Goal: Information Seeking & Learning: Learn about a topic

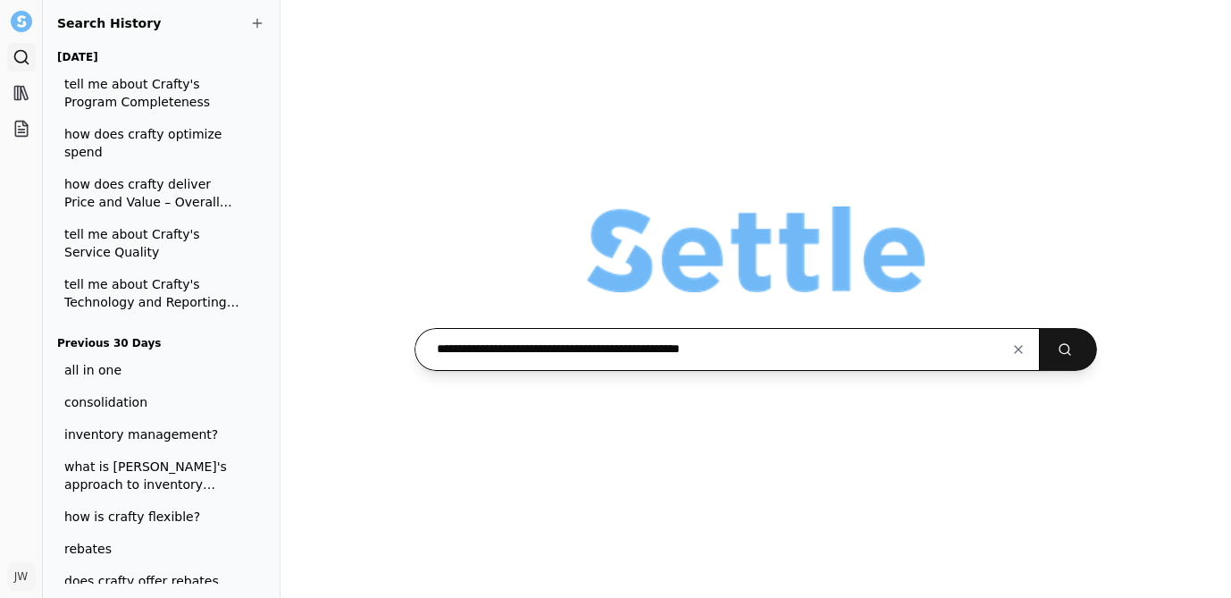
paste input "**********"
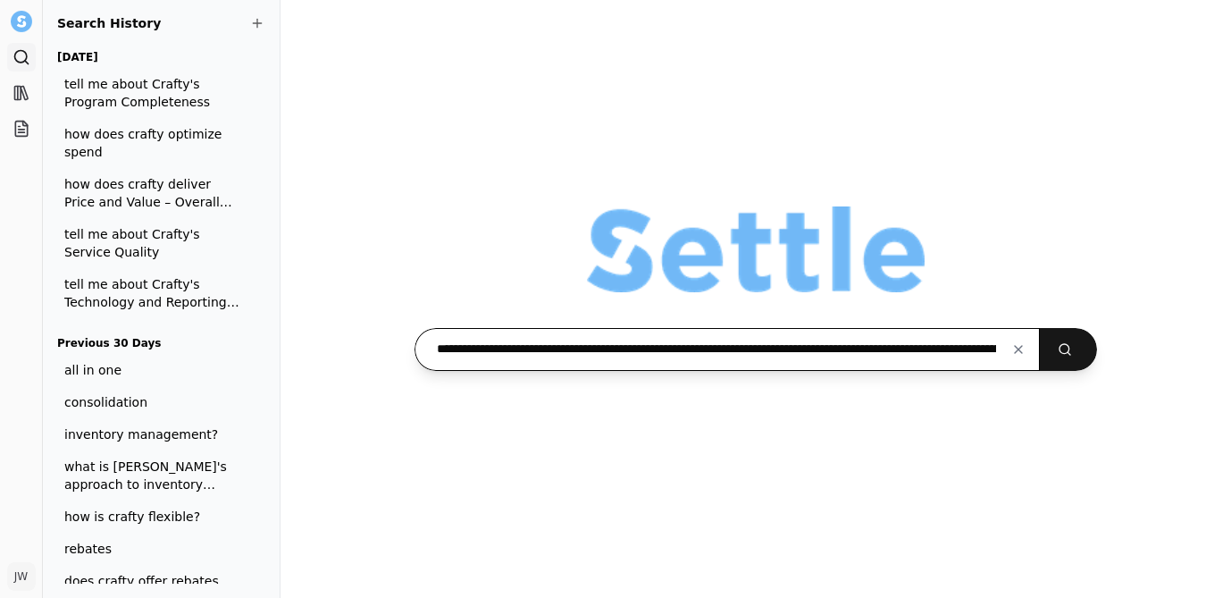
scroll to position [0, 931]
type input "**********"
click at [1040, 328] on button "submit" at bounding box center [1068, 349] width 57 height 43
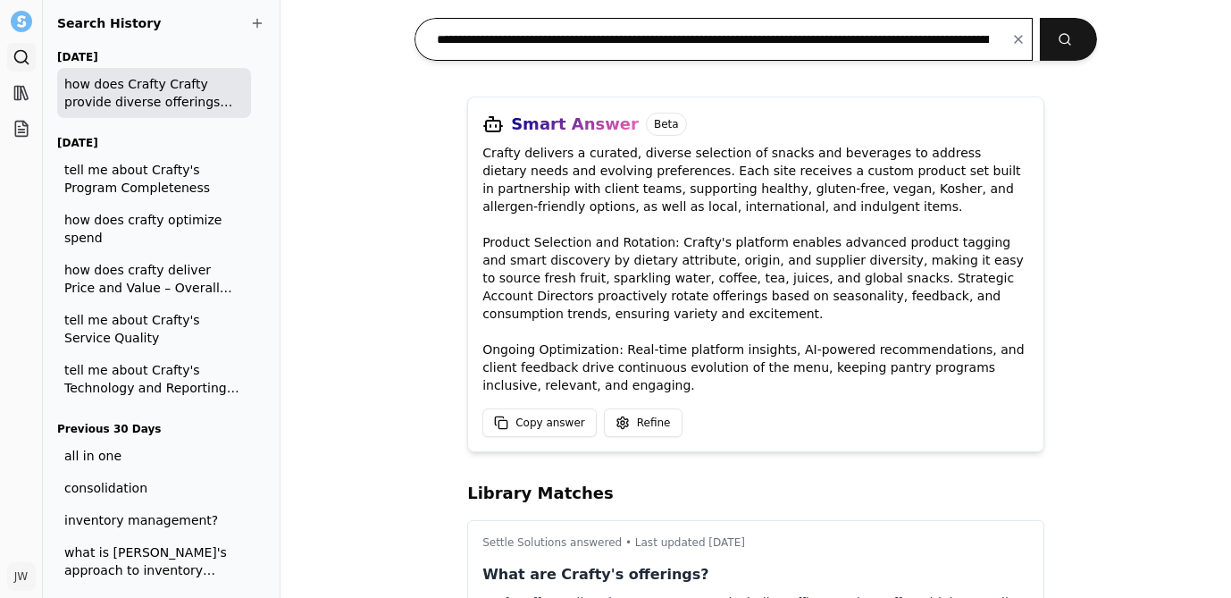
scroll to position [127, 0]
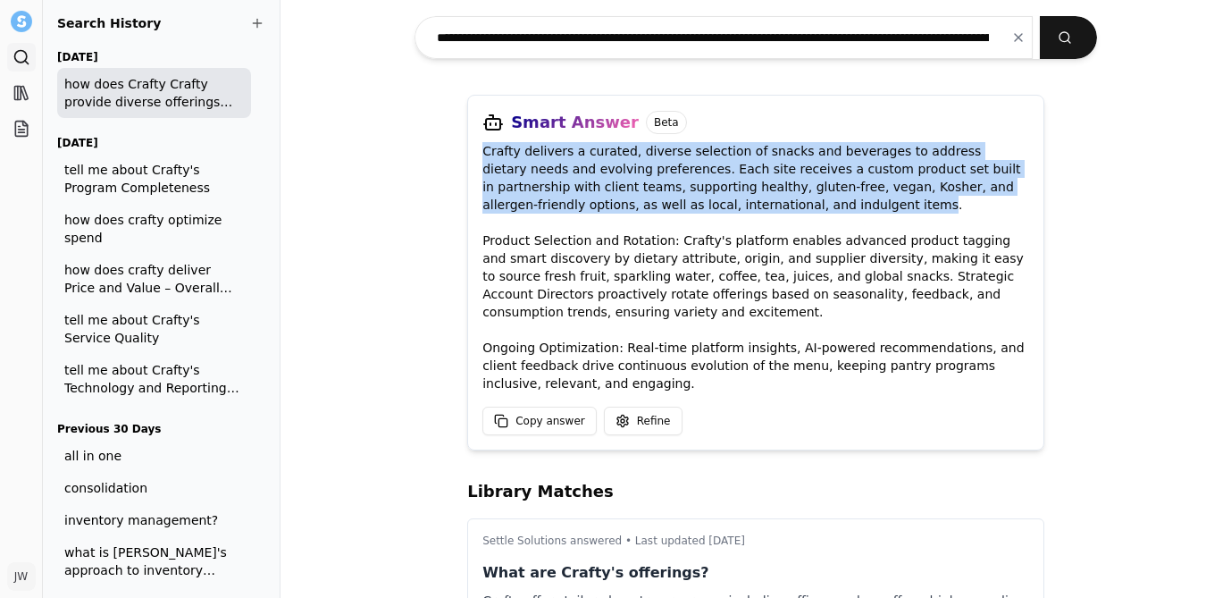
drag, startPoint x: 756, startPoint y: 208, endPoint x: 483, endPoint y: 155, distance: 278.6
click at [483, 155] on div "Smart Answer Beta Crafty delivers a curated, diverse selection of snacks and be…" at bounding box center [755, 273] width 577 height 356
copy p "Crafty delivers a curated, diverse selection of snacks and beverages to address…"
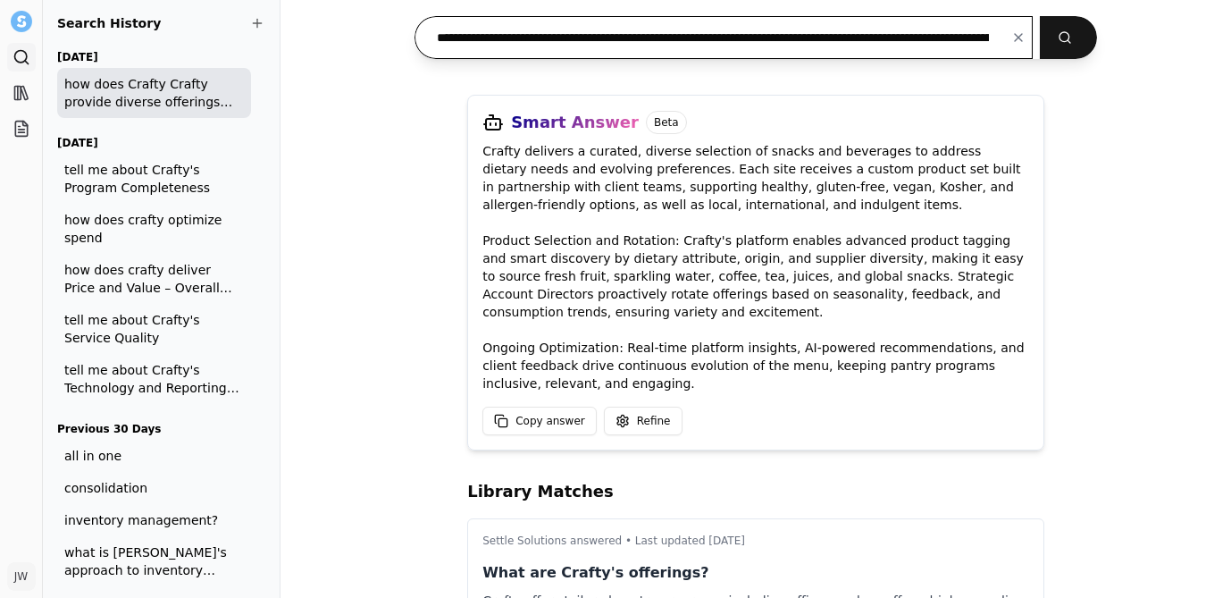
click at [770, 33] on input "**********" at bounding box center [724, 37] width 618 height 43
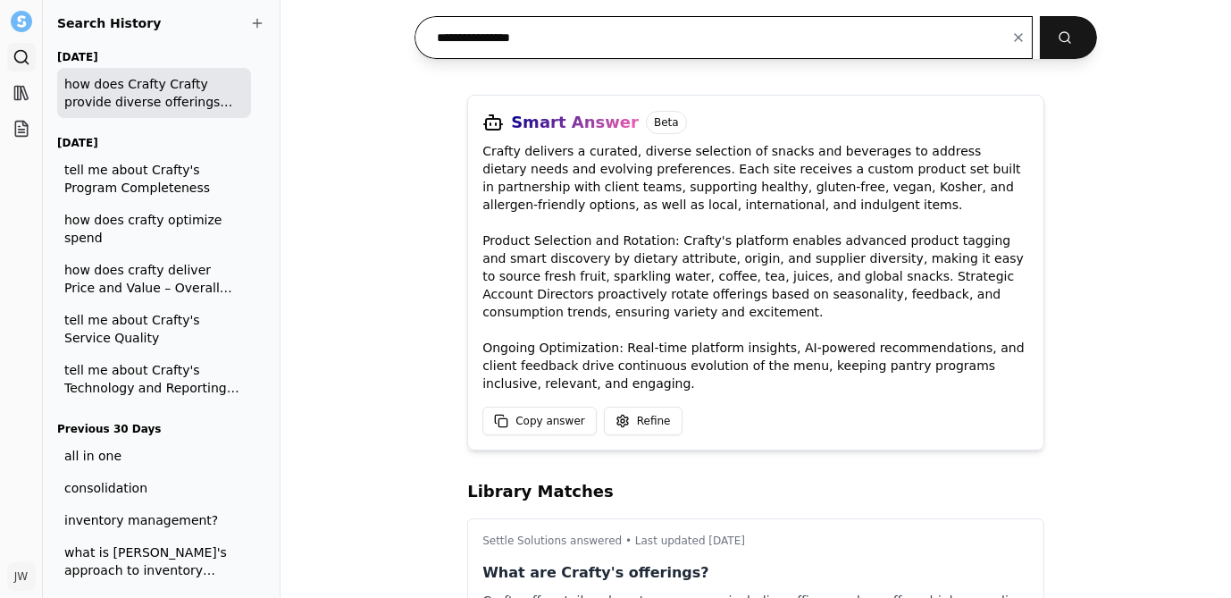
paste input "**********"
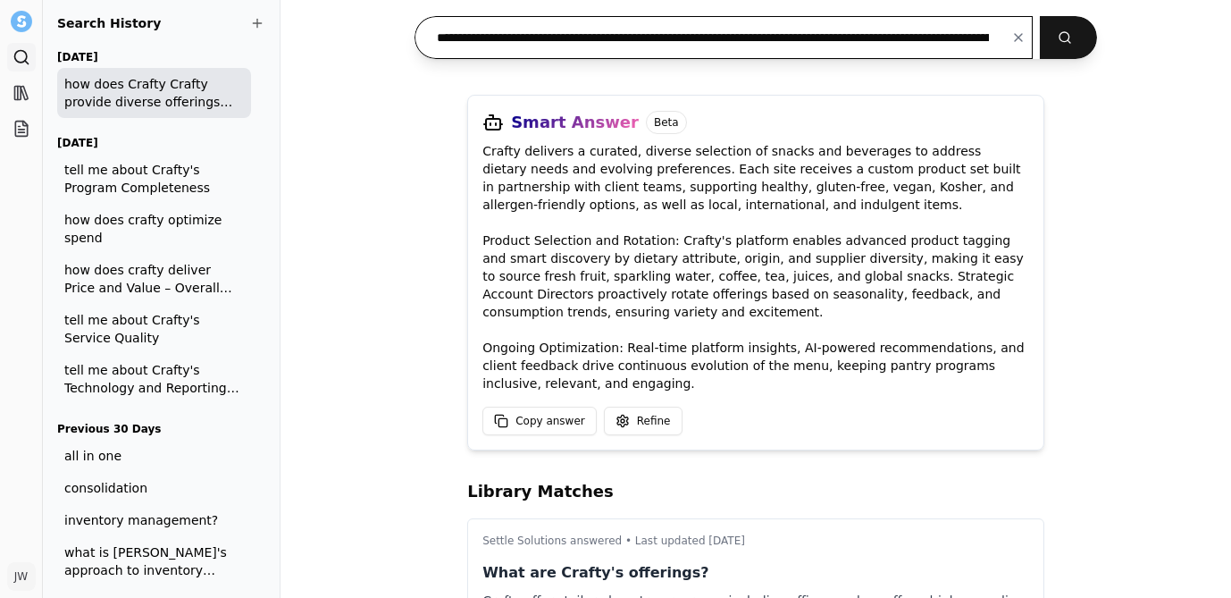
scroll to position [0, 190]
click at [1040, 16] on button "submit" at bounding box center [1068, 37] width 57 height 43
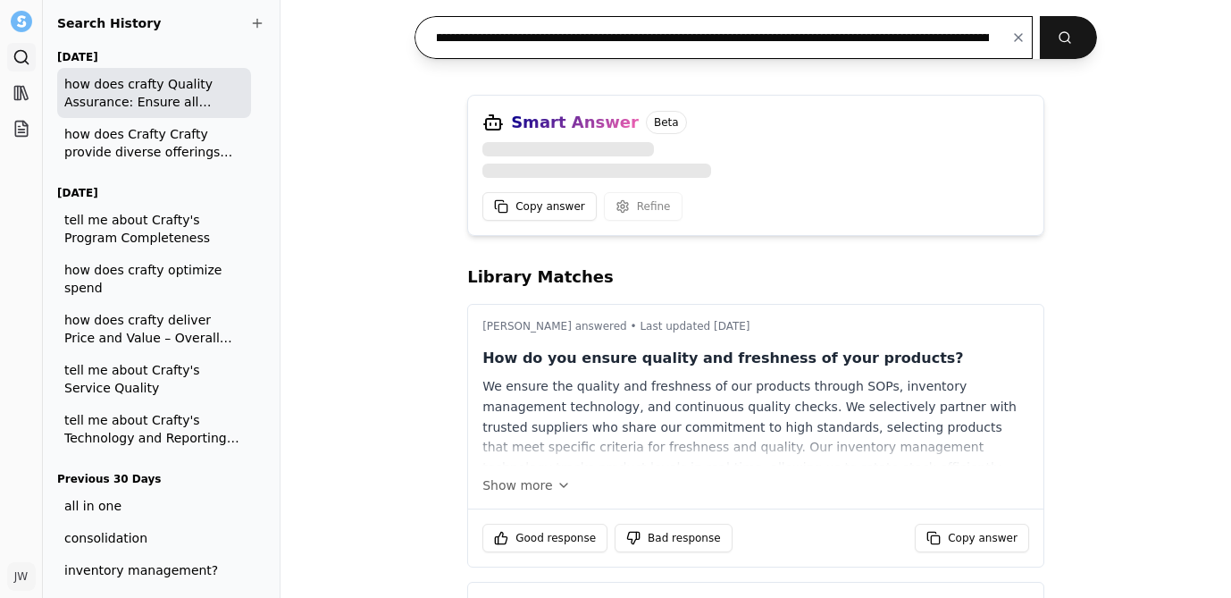
type input "**********"
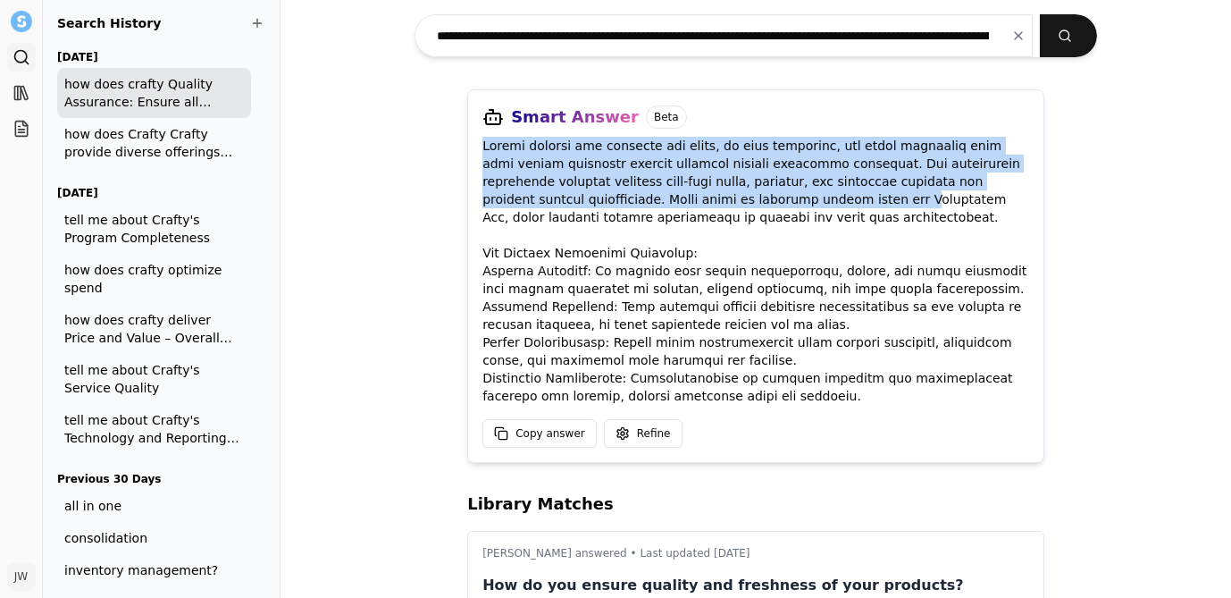
drag, startPoint x: 487, startPoint y: 147, endPoint x: 715, endPoint y: 196, distance: 233.1
click at [715, 196] on p at bounding box center [756, 271] width 547 height 268
click at [1104, 135] on div "**********" at bounding box center [756, 299] width 951 height 598
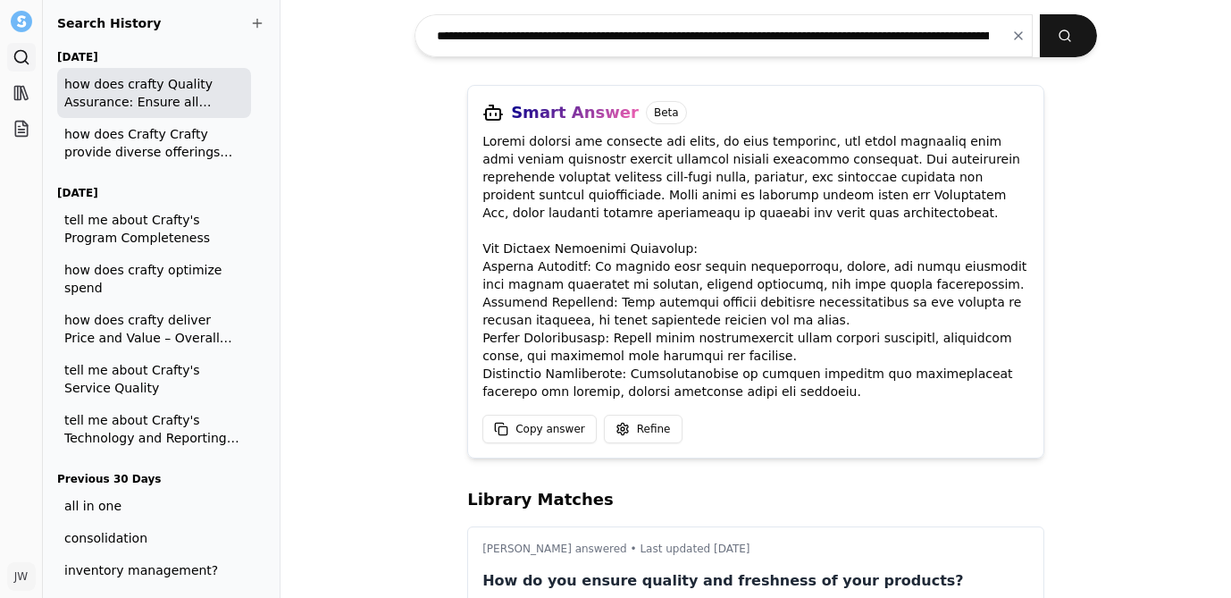
scroll to position [143, 0]
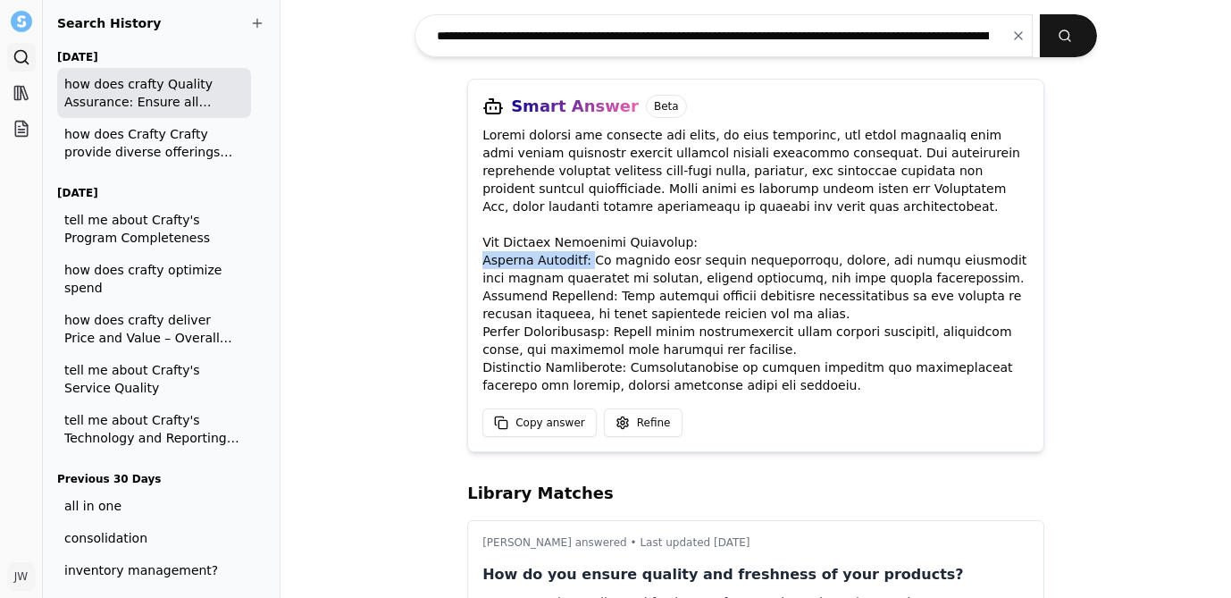
drag, startPoint x: 592, startPoint y: 262, endPoint x: 487, endPoint y: 261, distance: 105.4
click at [487, 261] on p at bounding box center [756, 260] width 547 height 268
copy p "Product Sourcing:"
click at [679, 285] on p at bounding box center [756, 260] width 547 height 268
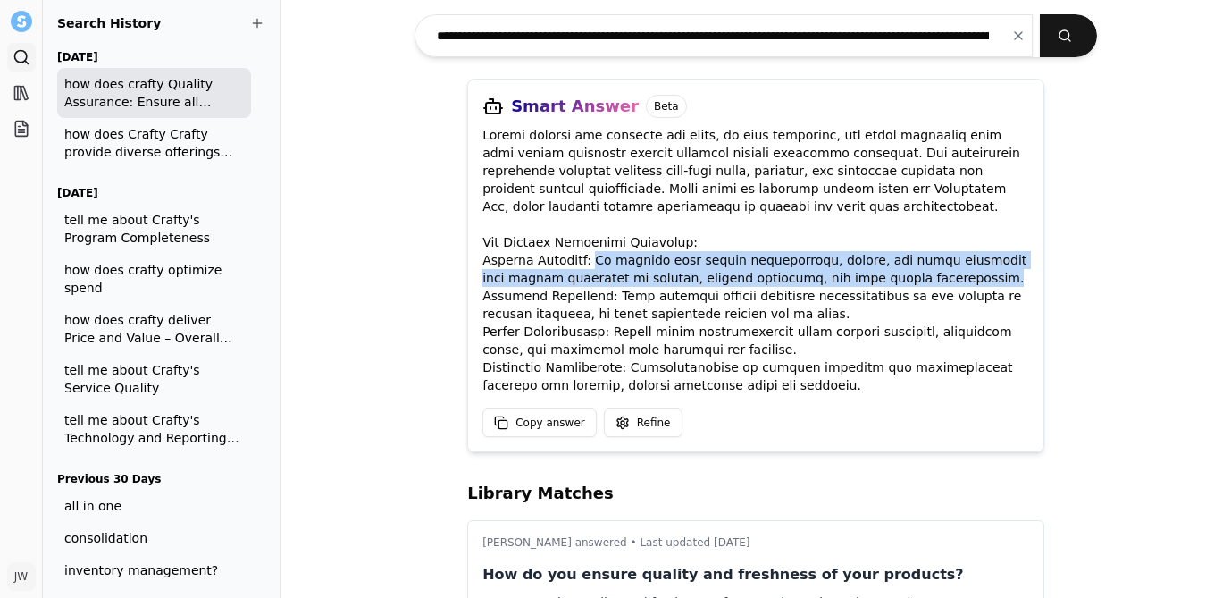
drag, startPoint x: 903, startPoint y: 280, endPoint x: 593, endPoint y: 258, distance: 310.8
click at [593, 258] on p at bounding box center [756, 260] width 547 height 268
copy p "We procure from vetted distributors, brands, and local operators with strict ad…"
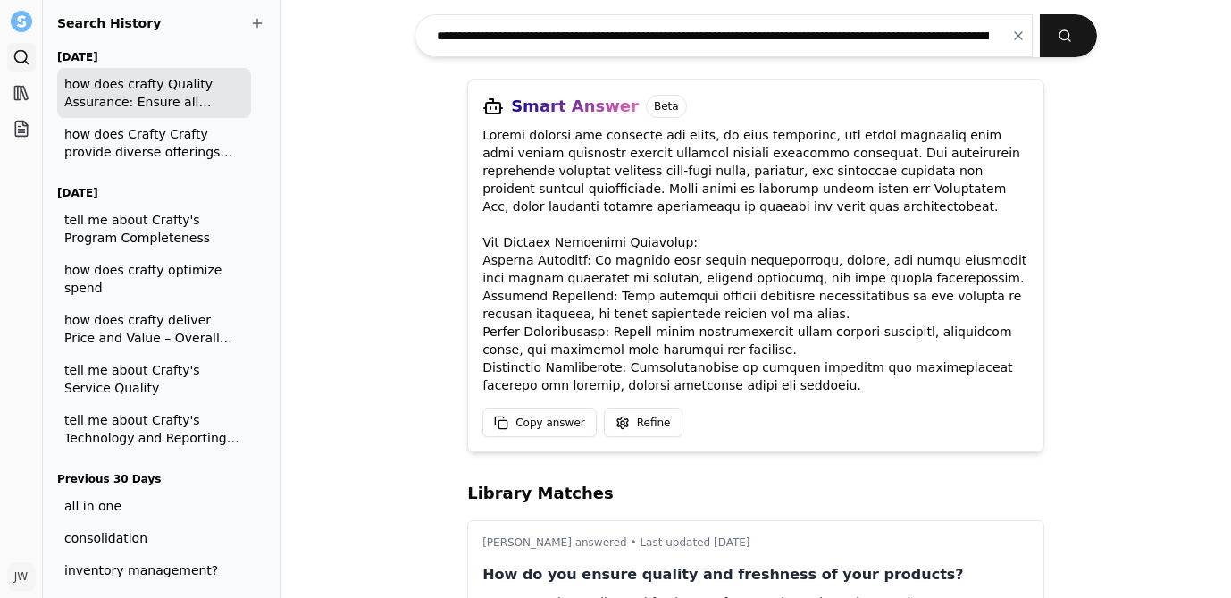
click at [574, 311] on p at bounding box center [756, 260] width 547 height 268
drag, startPoint x: 595, startPoint y: 298, endPoint x: 480, endPoint y: 298, distance: 115.3
click at [480, 298] on div "Smart Answer Beta Copy answer Refine" at bounding box center [755, 265] width 577 height 373
copy p "Platform Oversight"
click at [656, 300] on p at bounding box center [756, 260] width 547 height 268
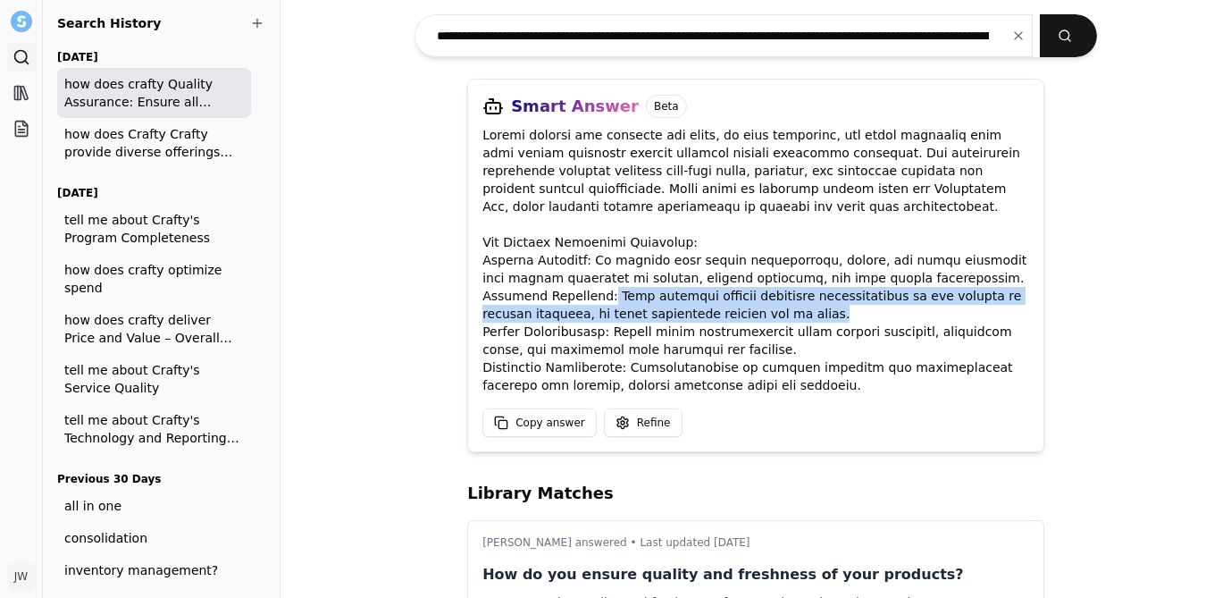
drag, startPoint x: 785, startPoint y: 315, endPoint x: 596, endPoint y: 300, distance: 189.1
click at [596, 300] on p at bounding box center [756, 260] width 547 height 268
copy p "Live tracking enables immediate identification of any missing or damaged produc…"
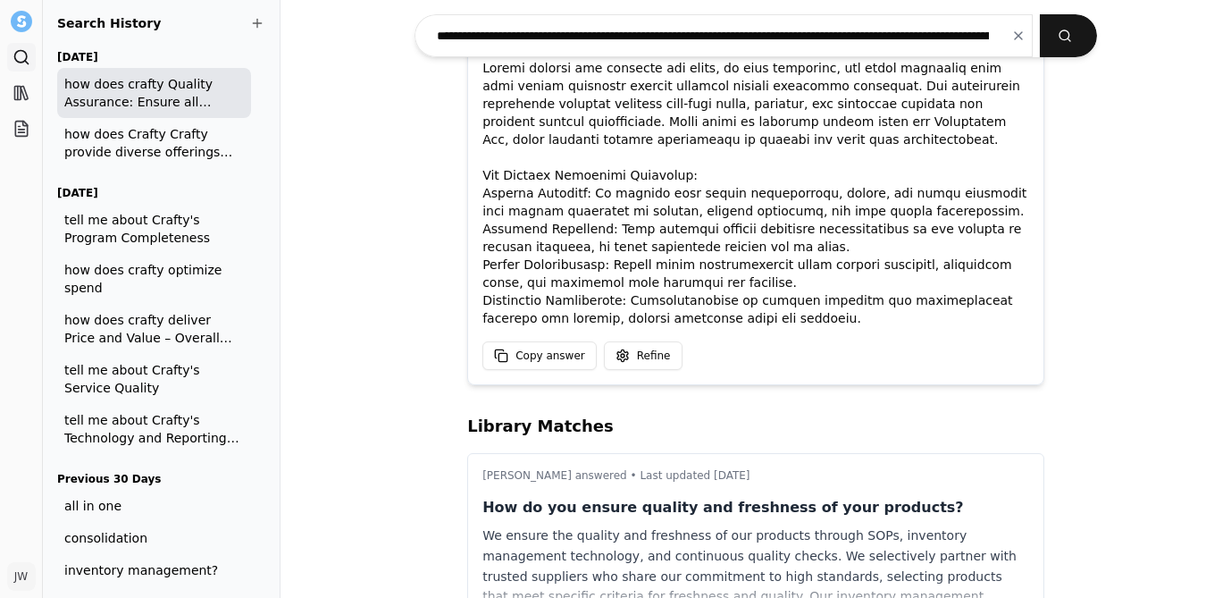
click at [606, 273] on p at bounding box center [756, 193] width 547 height 268
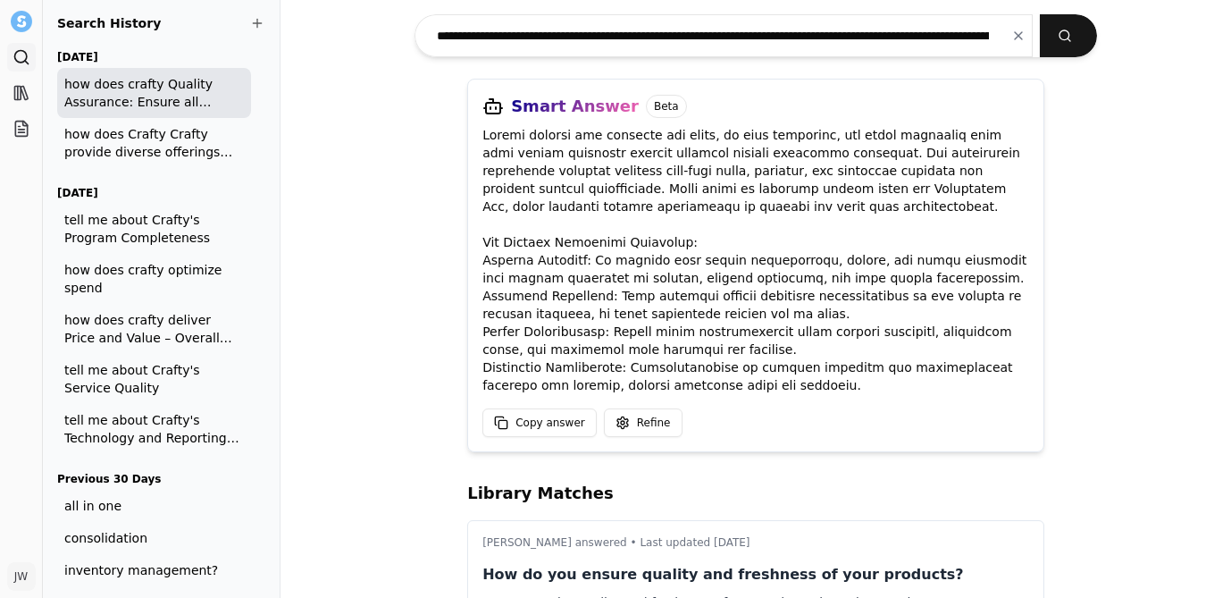
scroll to position [142, 0]
drag, startPoint x: 596, startPoint y: 334, endPoint x: 474, endPoint y: 335, distance: 121.5
click at [474, 335] on div "Smart Answer Beta Copy answer Refine" at bounding box center [755, 266] width 577 height 373
copy p "Onsite Verification:"
click at [692, 371] on p at bounding box center [756, 261] width 547 height 268
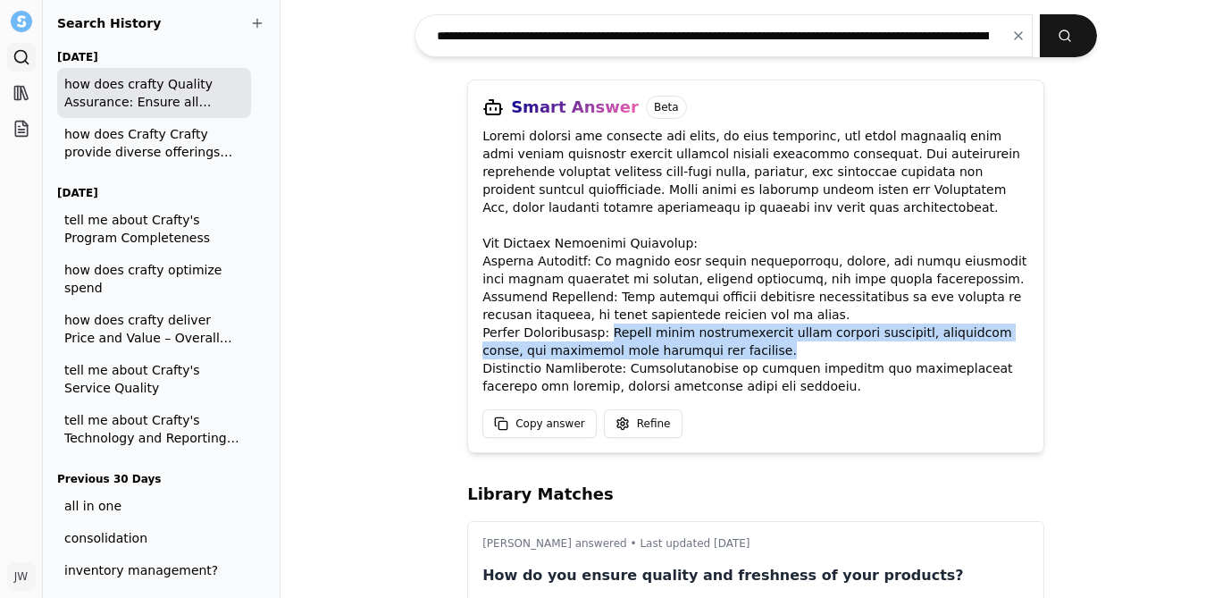
drag, startPoint x: 598, startPoint y: 335, endPoint x: 704, endPoint y: 353, distance: 107.8
click at [704, 353] on p at bounding box center [756, 261] width 547 height 268
copy p "Onsite teams systematically check product integrity, expiration dates, and cond…"
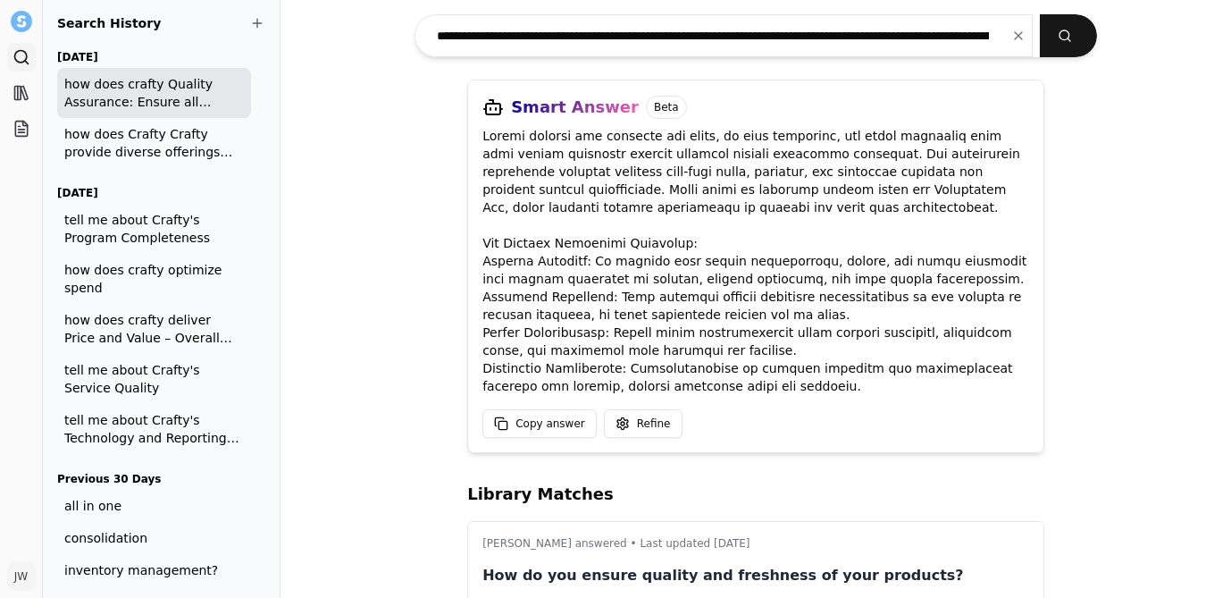
click at [639, 363] on p at bounding box center [756, 261] width 547 height 268
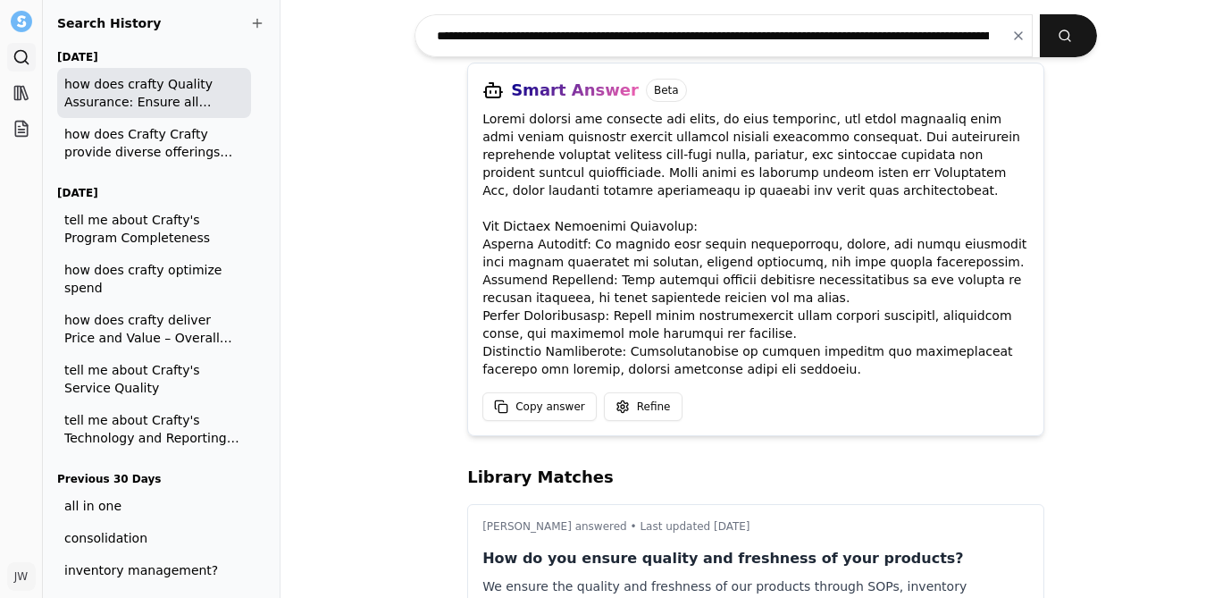
scroll to position [167, 0]
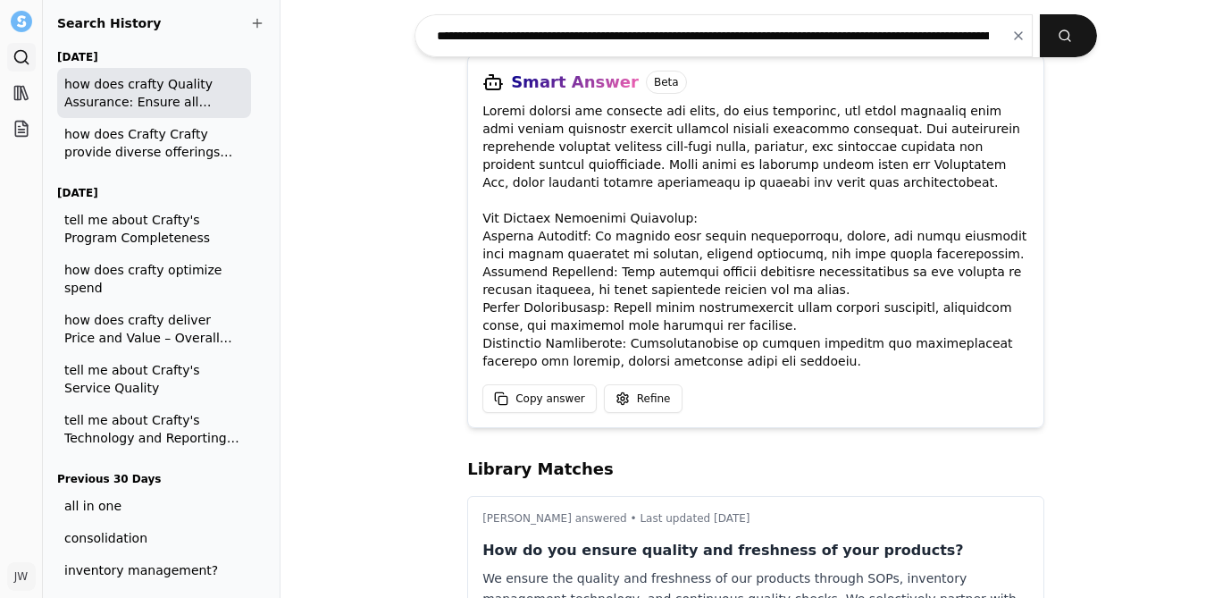
click at [631, 347] on p at bounding box center [756, 236] width 547 height 268
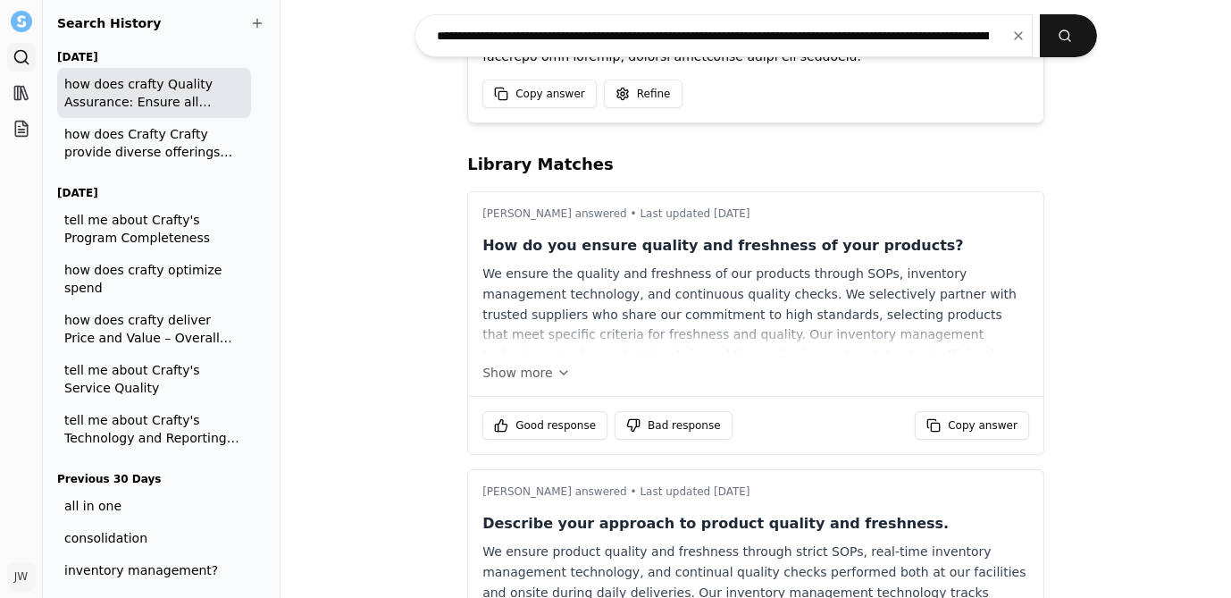
scroll to position [476, 0]
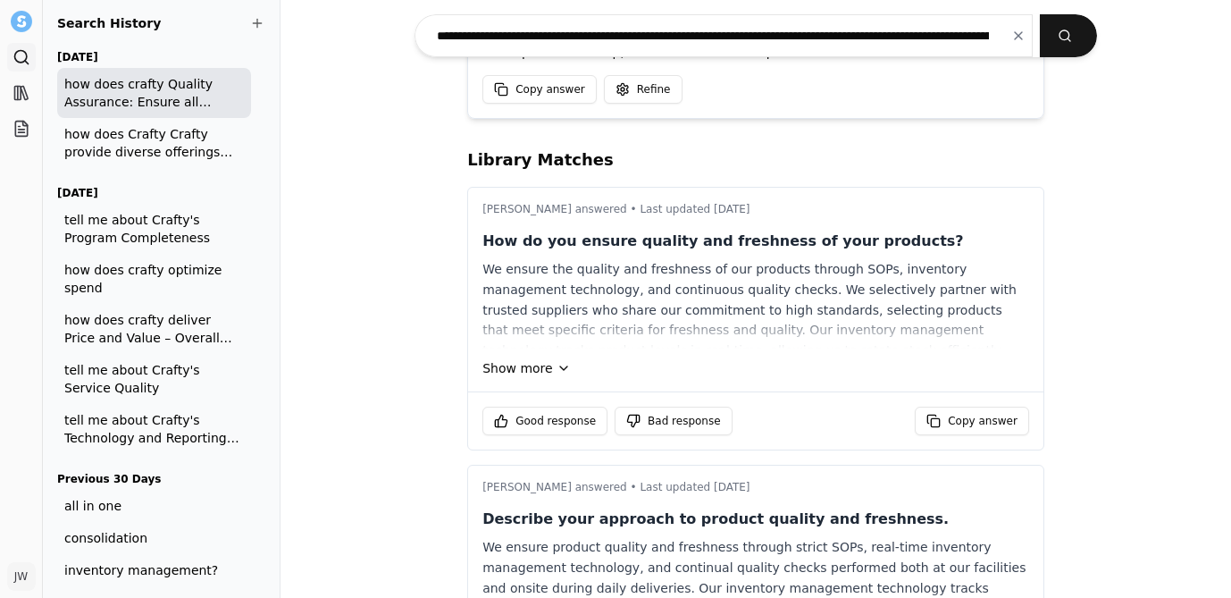
click at [544, 367] on button "Show more" at bounding box center [756, 368] width 547 height 18
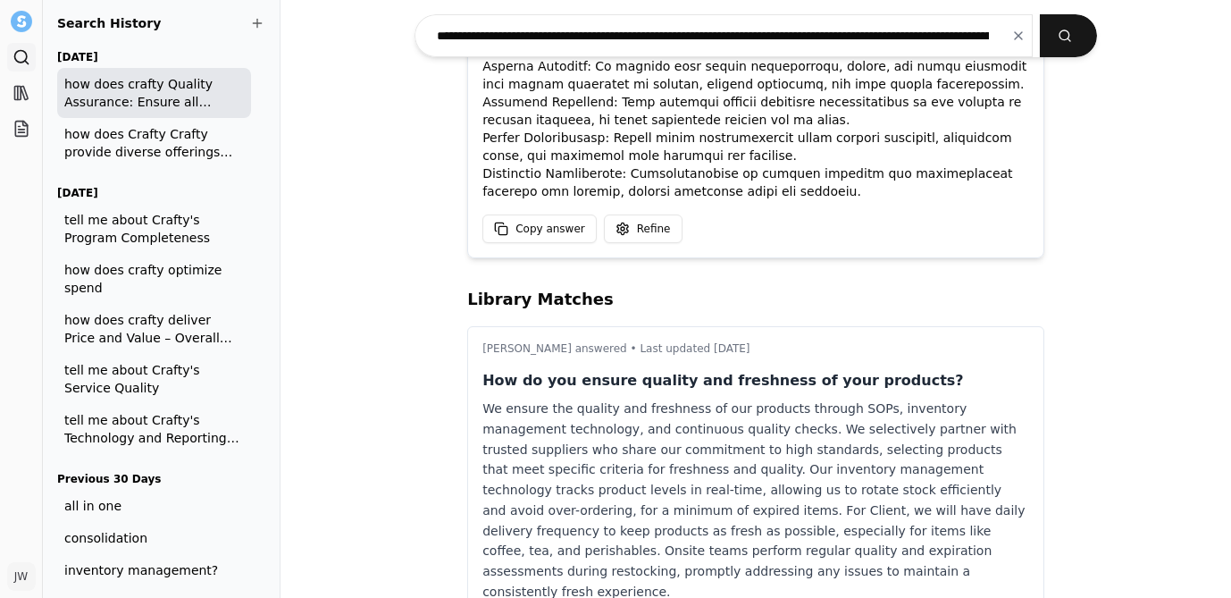
scroll to position [291, 0]
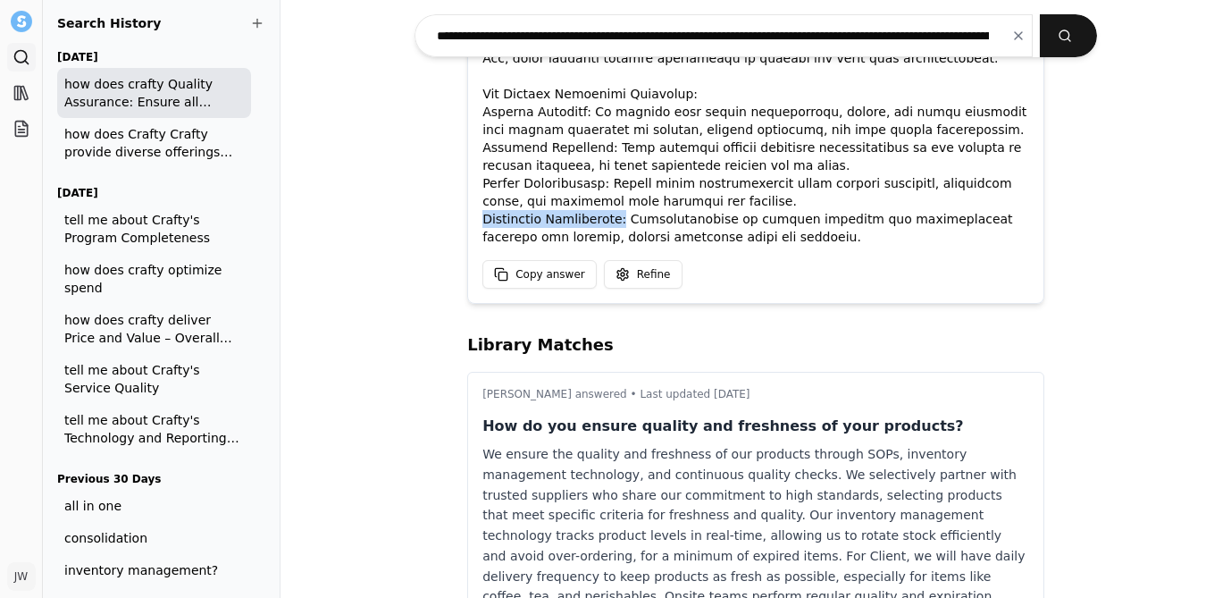
drag, startPoint x: 633, startPoint y: 220, endPoint x: 474, endPoint y: 212, distance: 159.3
click at [474, 212] on div "Smart Answer Beta Copy answer Refine" at bounding box center [755, 116] width 577 height 373
copy p "Continuous Improvement:"
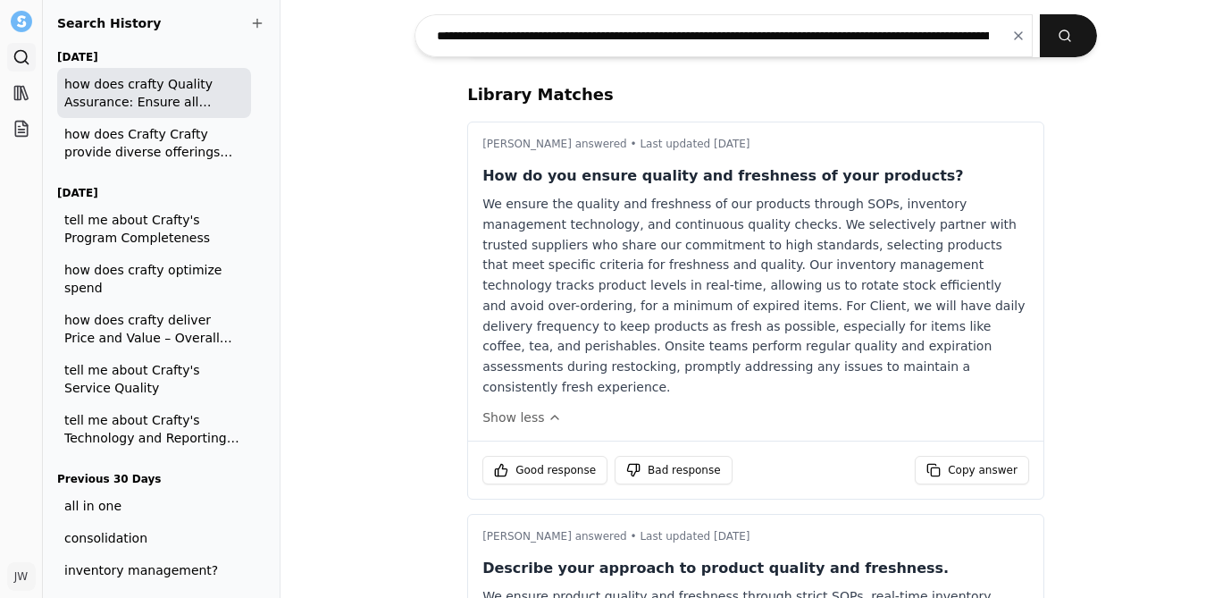
scroll to position [544, 0]
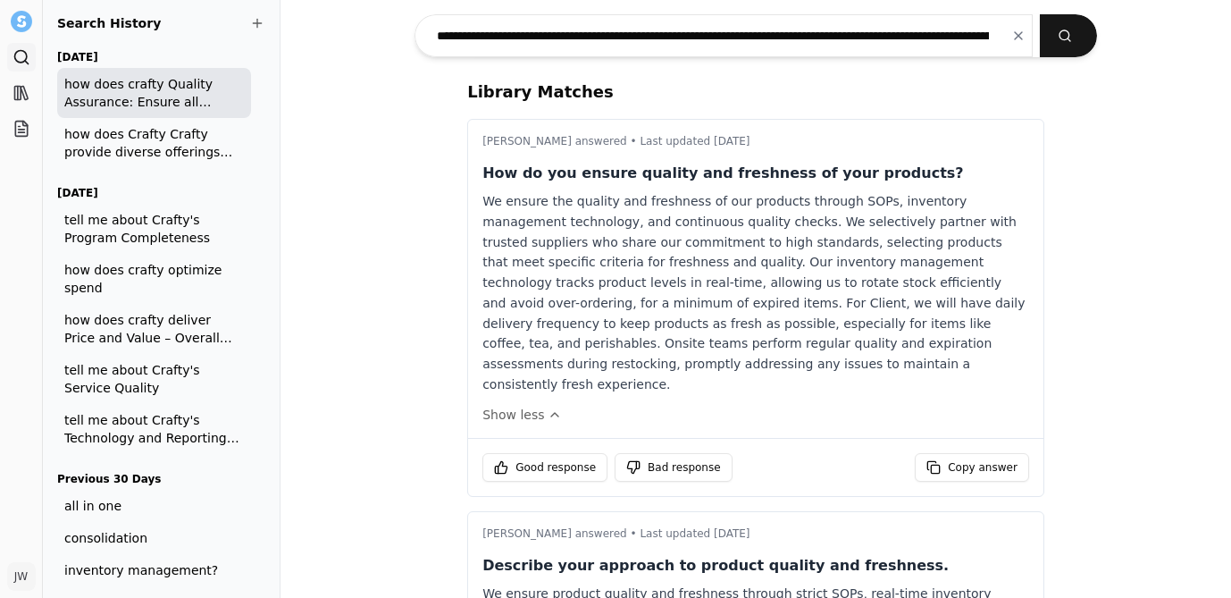
drag, startPoint x: 787, startPoint y: 330, endPoint x: 797, endPoint y: 332, distance: 10.0
click at [787, 330] on div "We ensure the quality and freshness of our products through SOPs, inventory man…" at bounding box center [756, 293] width 547 height 204
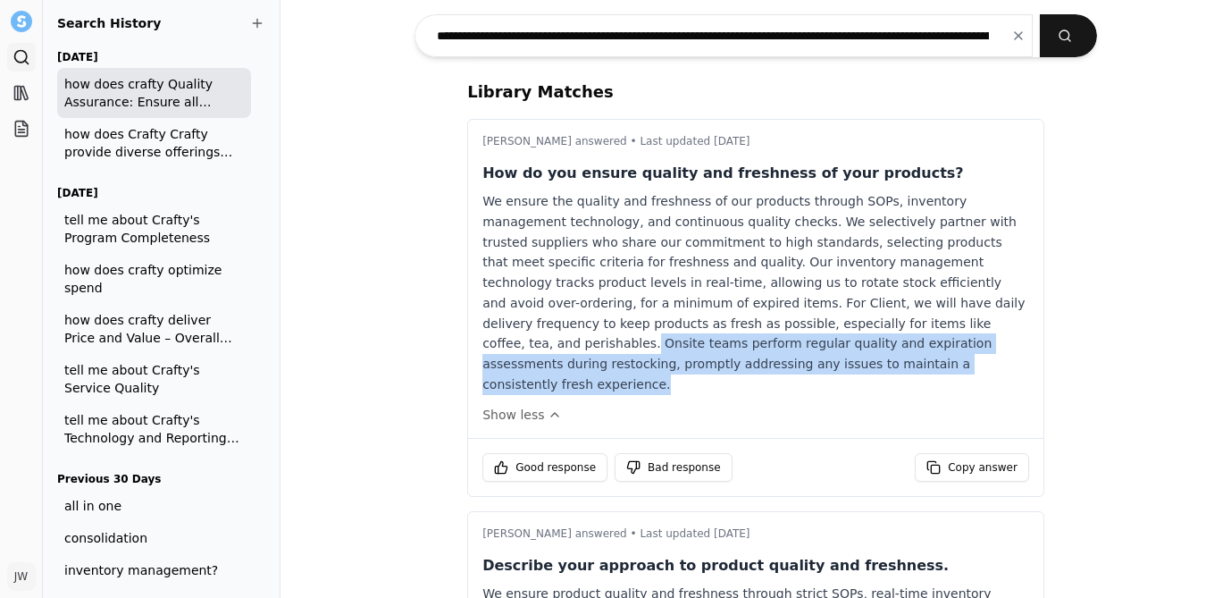
drag, startPoint x: 785, startPoint y: 323, endPoint x: 850, endPoint y: 365, distance: 77.3
click at [850, 365] on div "We ensure the quality and freshness of our products through SOPs, inventory man…" at bounding box center [756, 293] width 547 height 204
copy div "Onsite teams perform regular quality and expiration assessments during restocki…"
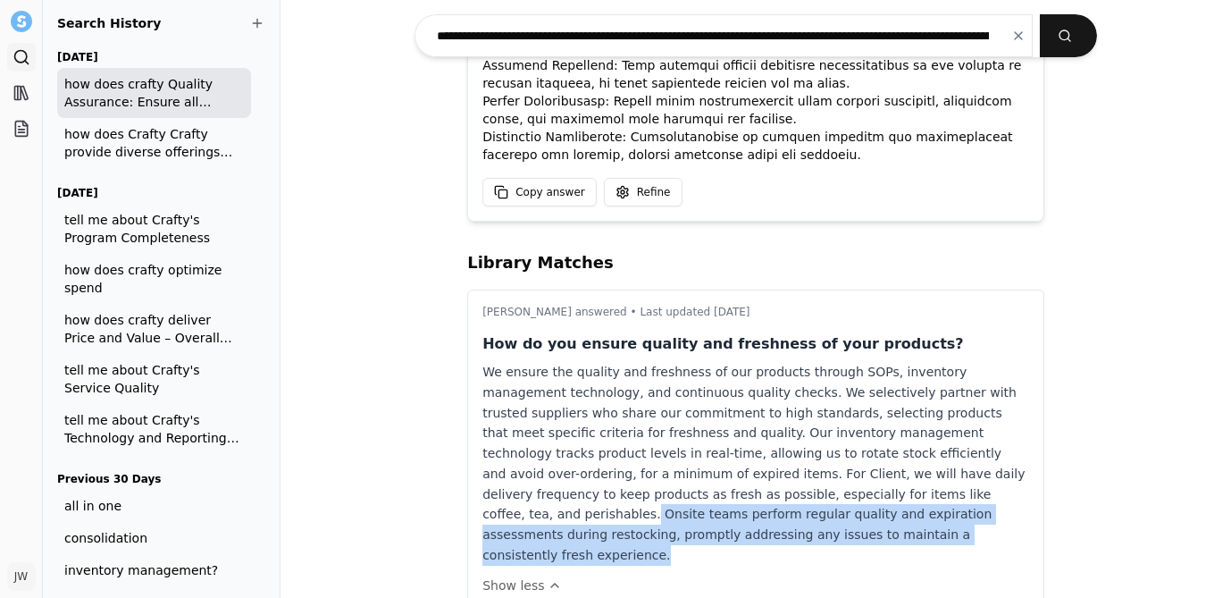
scroll to position [281, 0]
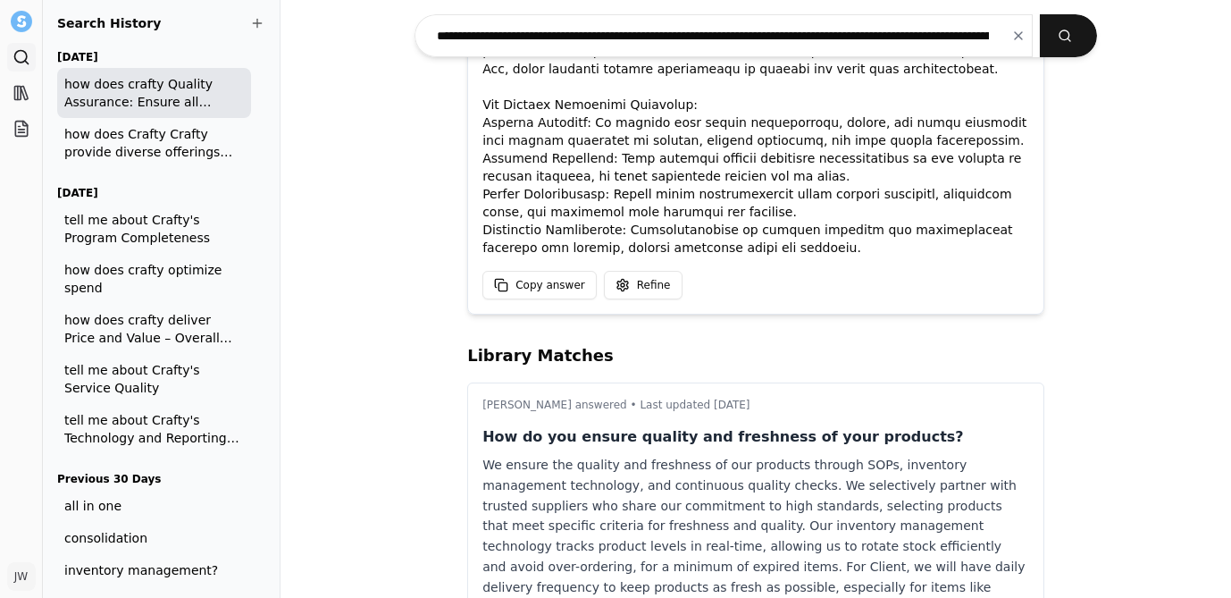
click at [525, 236] on p at bounding box center [756, 122] width 547 height 268
drag, startPoint x: 634, startPoint y: 228, endPoint x: 482, endPoint y: 231, distance: 152.8
click at [482, 231] on div "Smart Answer Beta Copy answer Refine" at bounding box center [755, 127] width 577 height 373
click at [913, 252] on p at bounding box center [756, 122] width 547 height 268
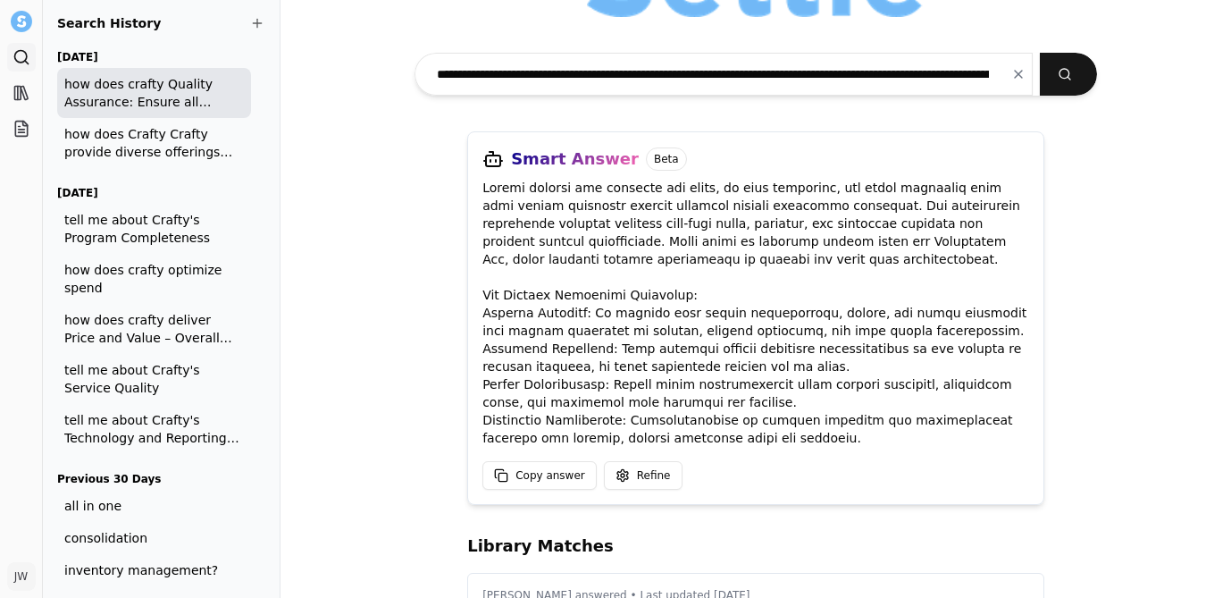
scroll to position [92, 0]
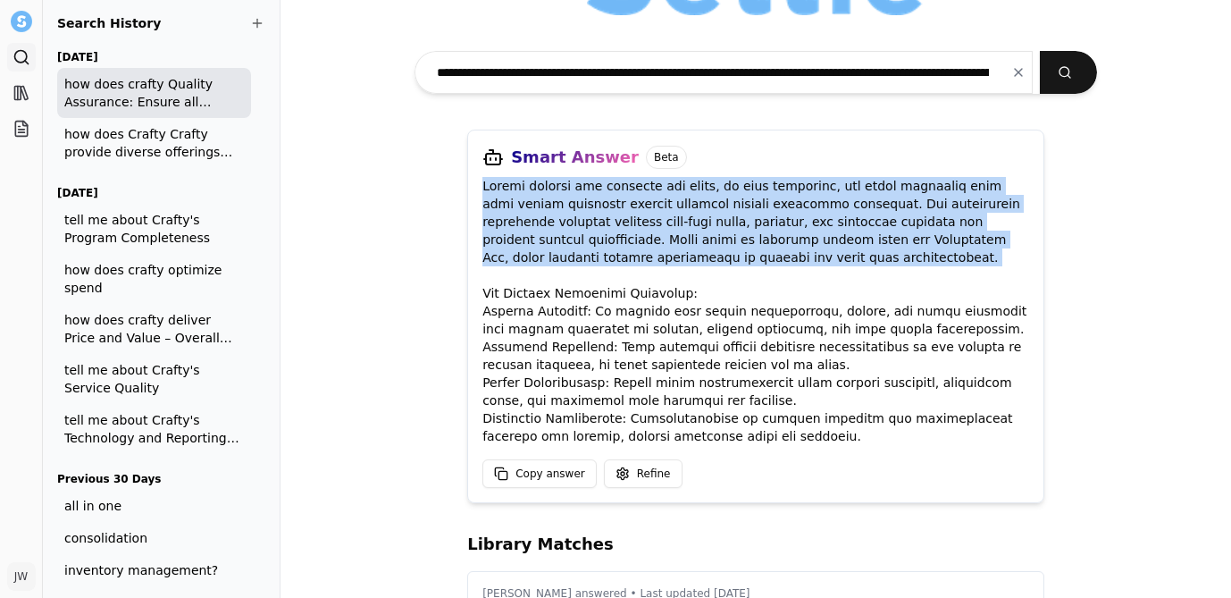
drag, startPoint x: 488, startPoint y: 186, endPoint x: 841, endPoint y: 272, distance: 363.2
click at [841, 272] on p at bounding box center [756, 311] width 547 height 268
copy p "Crafty ensures all products are fresh, in good condition, and fully compliant w…"
click at [695, 177] on p at bounding box center [756, 311] width 547 height 268
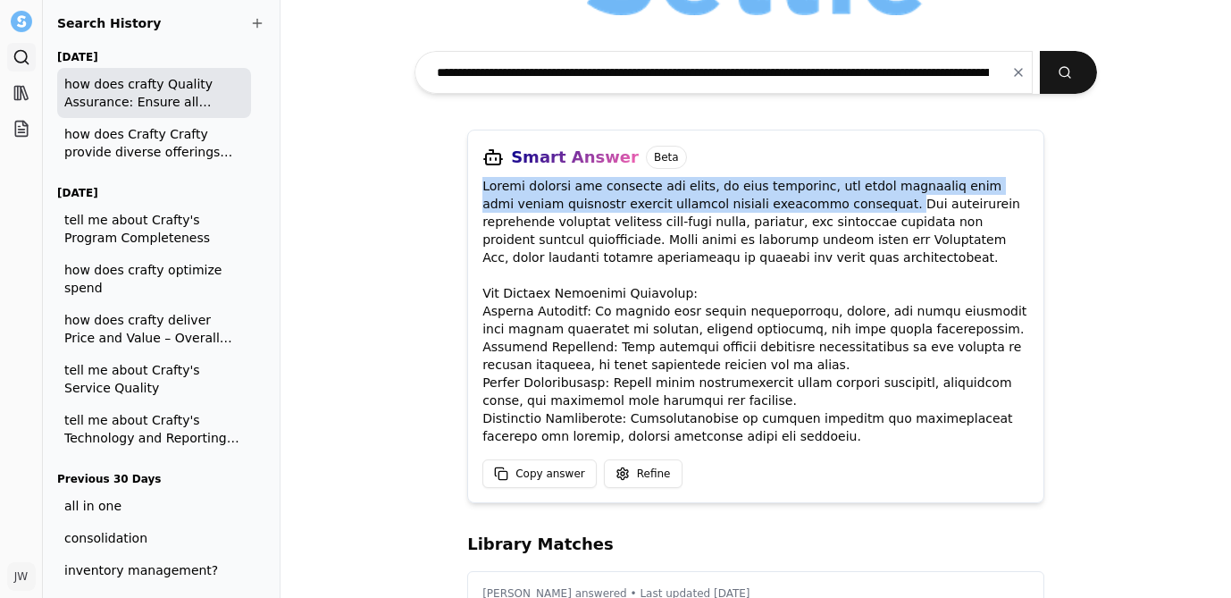
drag, startPoint x: 815, startPoint y: 205, endPoint x: 476, endPoint y: 188, distance: 339.1
click at [476, 188] on div "Smart Answer Beta Copy answer Refine" at bounding box center [755, 316] width 577 height 373
